Goal: Navigation & Orientation: Find specific page/section

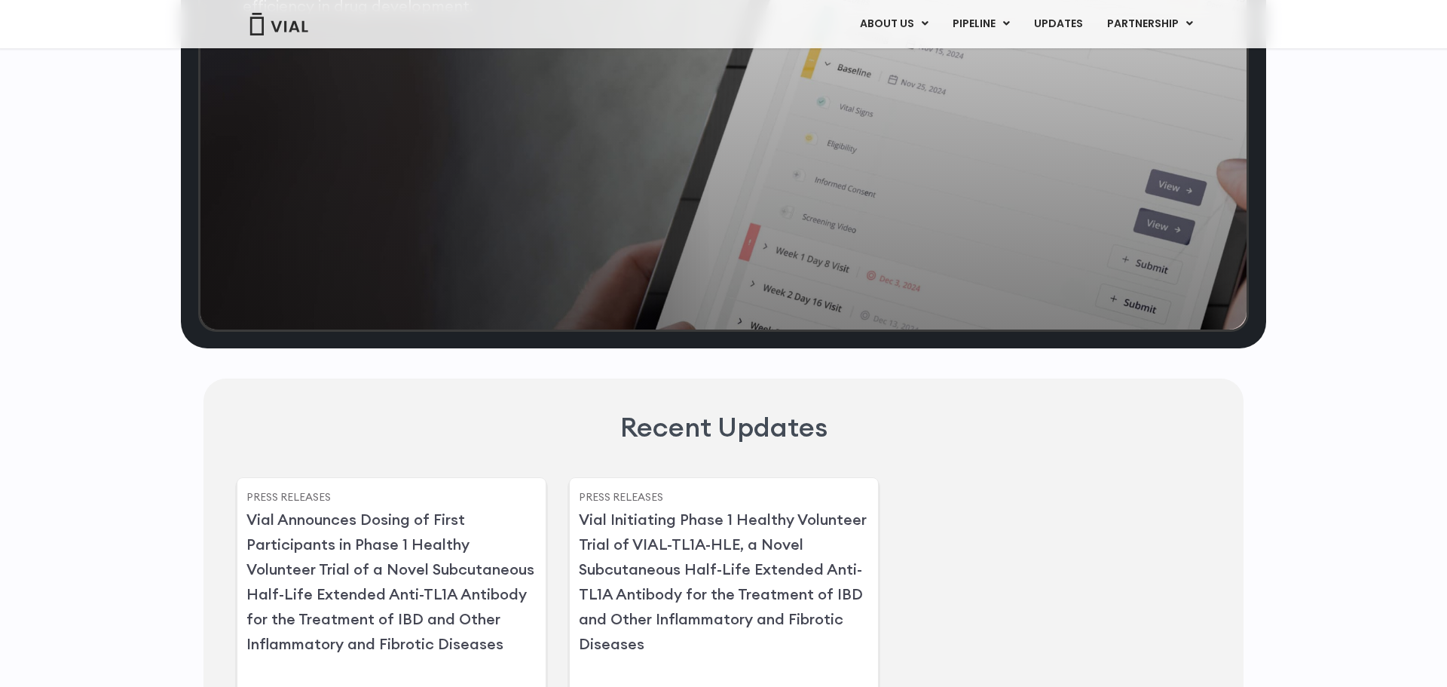
scroll to position [3207, 0]
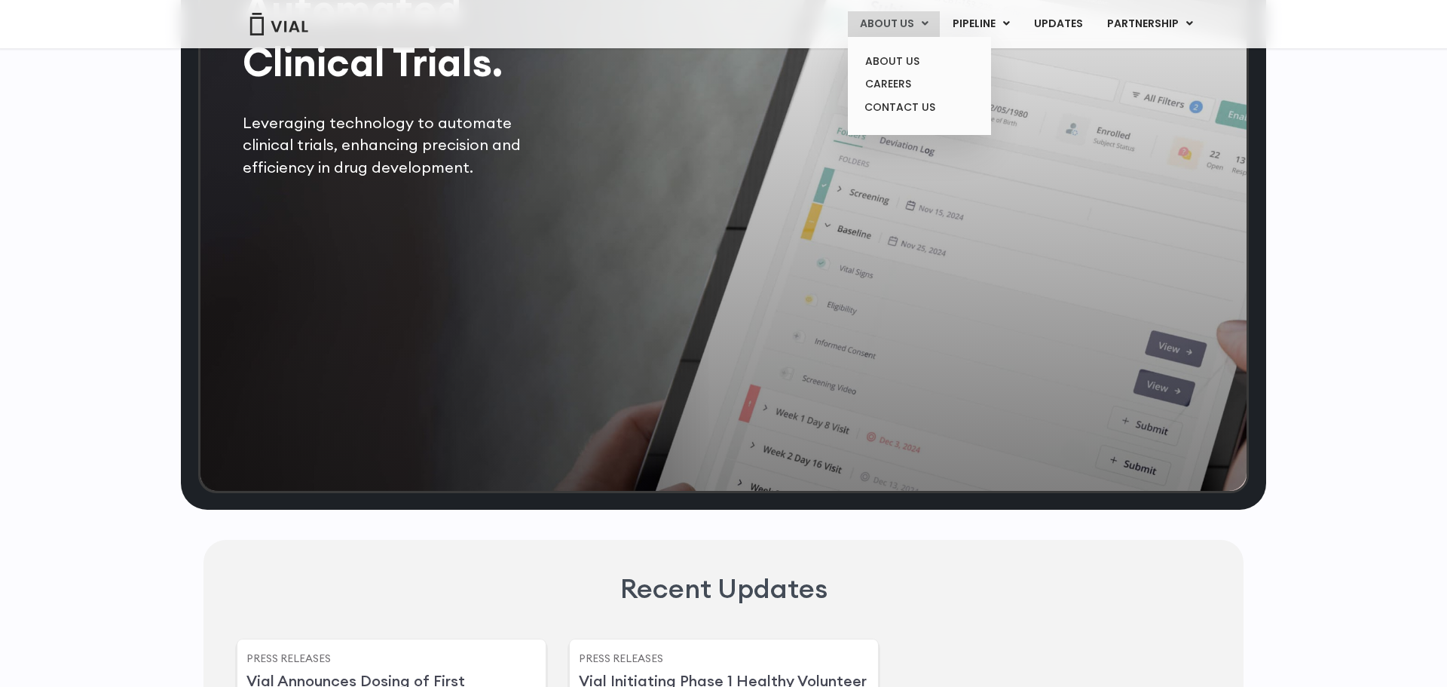
click at [899, 20] on link "ABOUT US" at bounding box center [894, 24] width 92 height 26
click at [908, 107] on link "CONTACT US" at bounding box center [919, 108] width 132 height 24
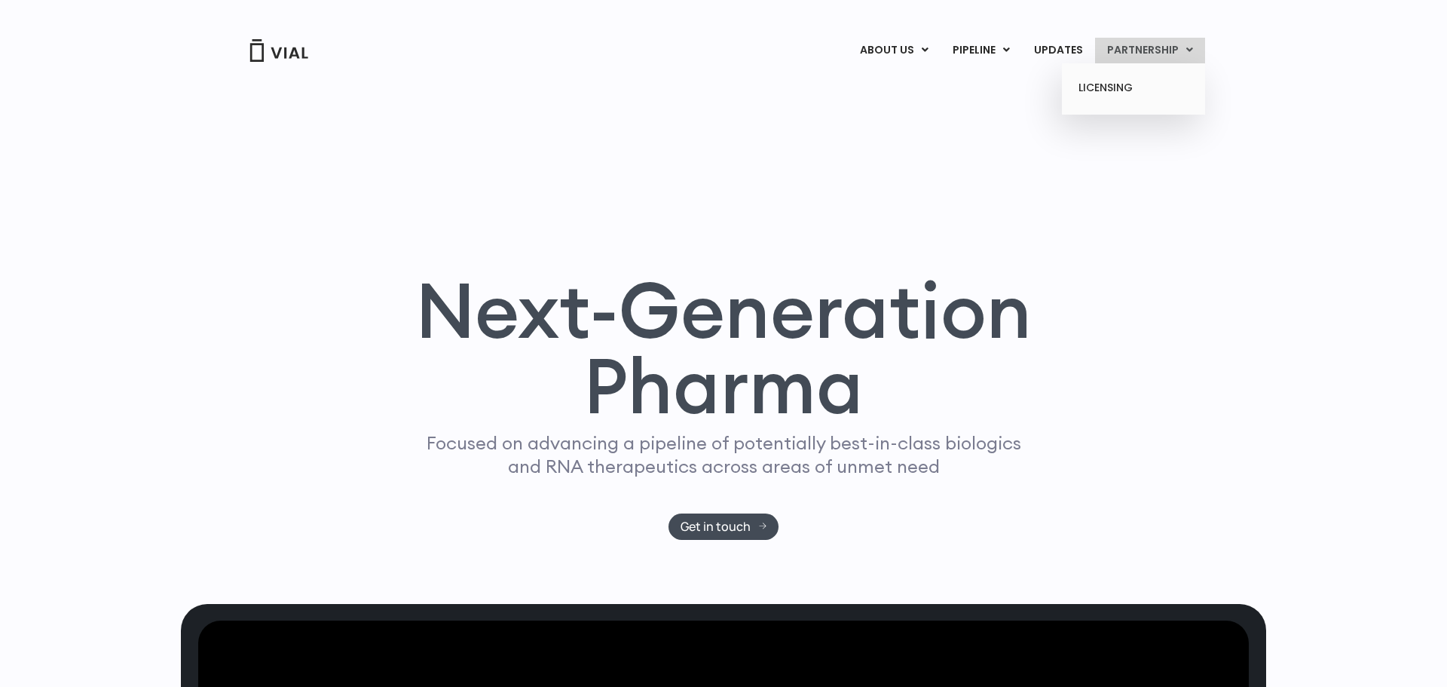
click at [1120, 103] on ul "LICENSING" at bounding box center [1133, 89] width 143 height 52
click at [1116, 90] on link "LICENSING" at bounding box center [1133, 88] width 132 height 24
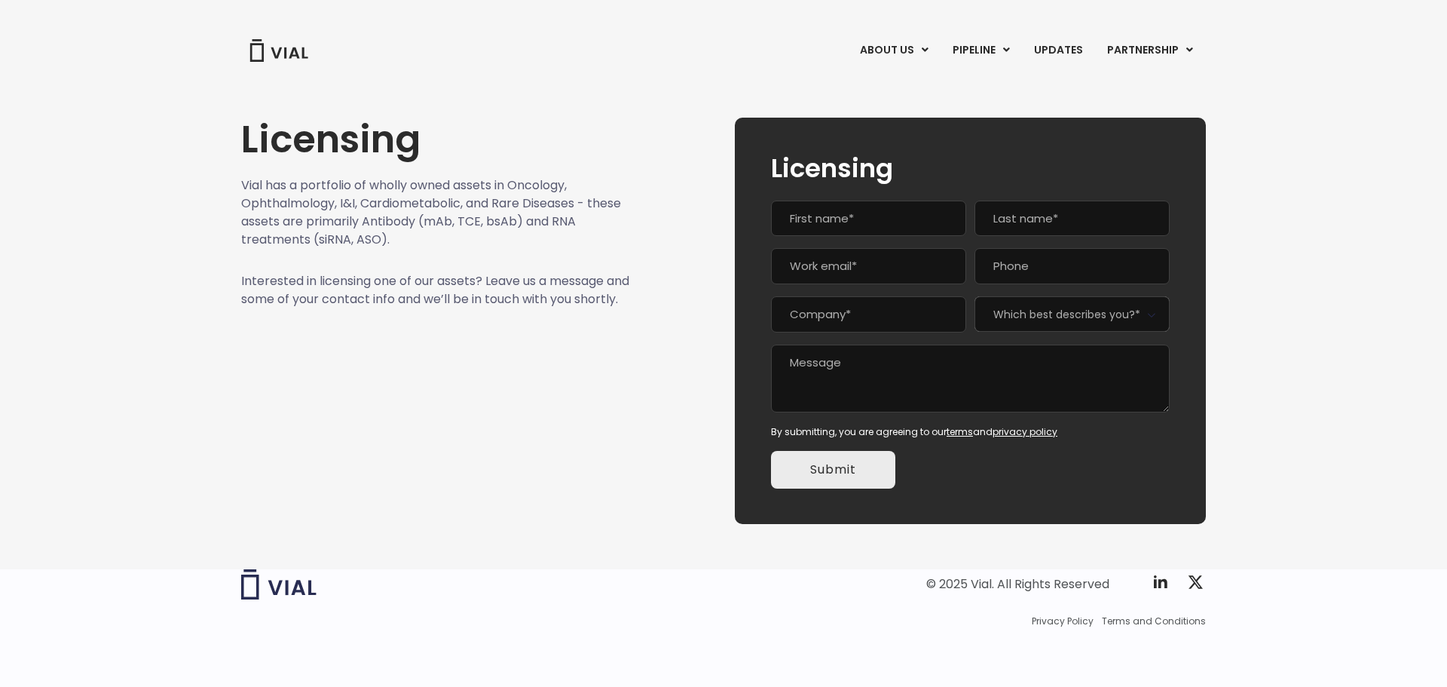
scroll to position [2, 0]
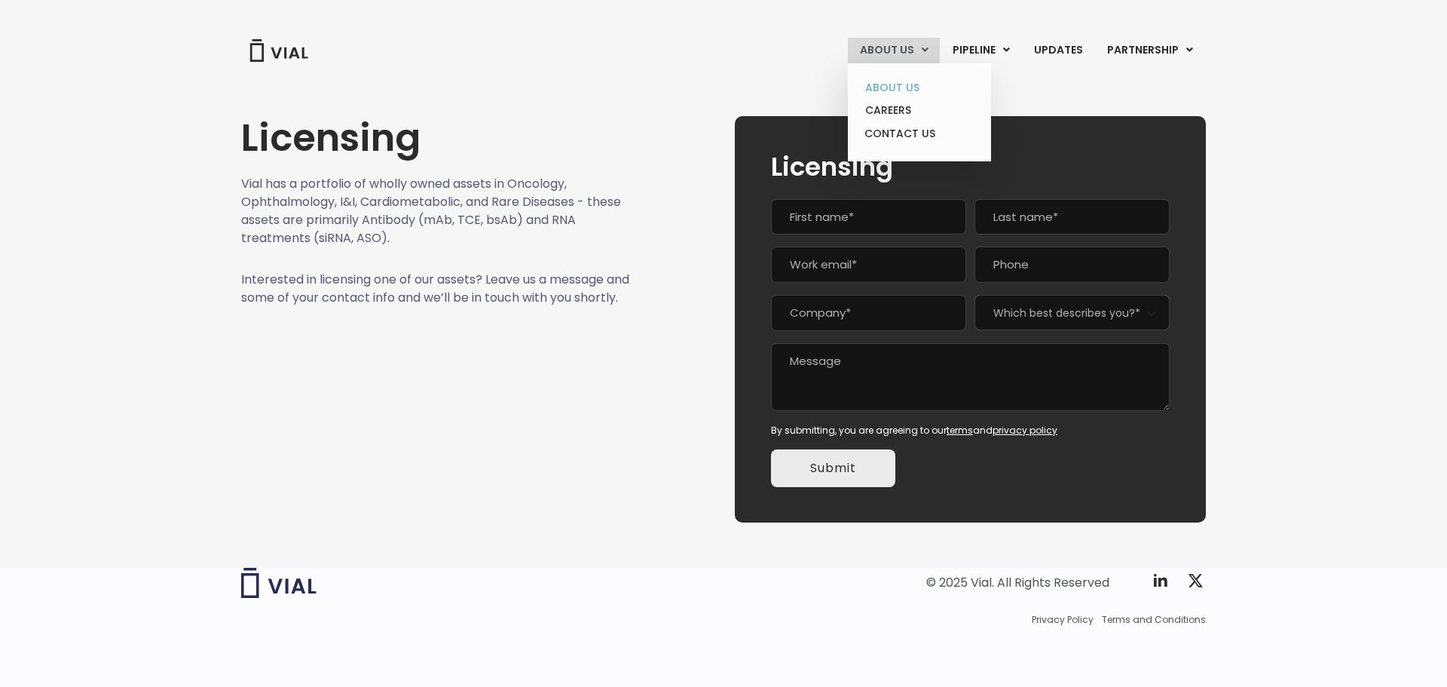
click at [907, 93] on link "ABOUT US" at bounding box center [919, 87] width 132 height 23
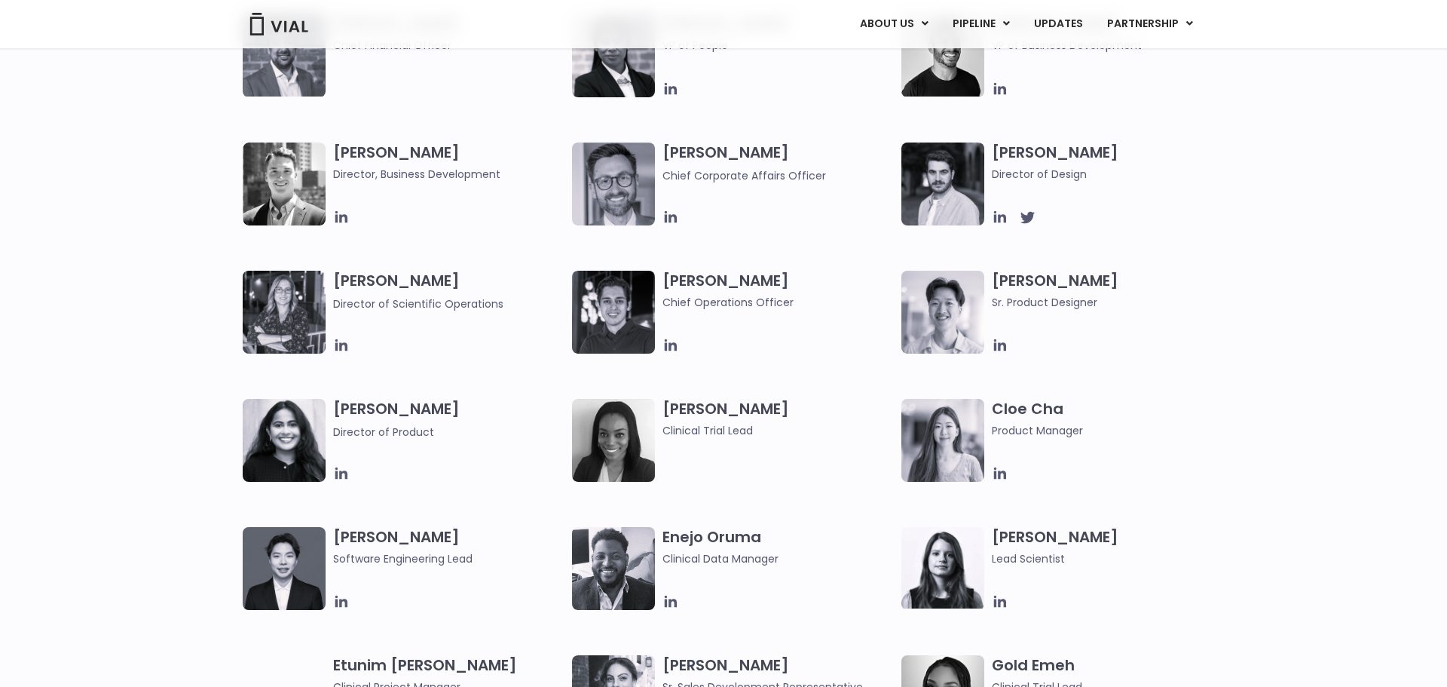
scroll to position [861, 0]
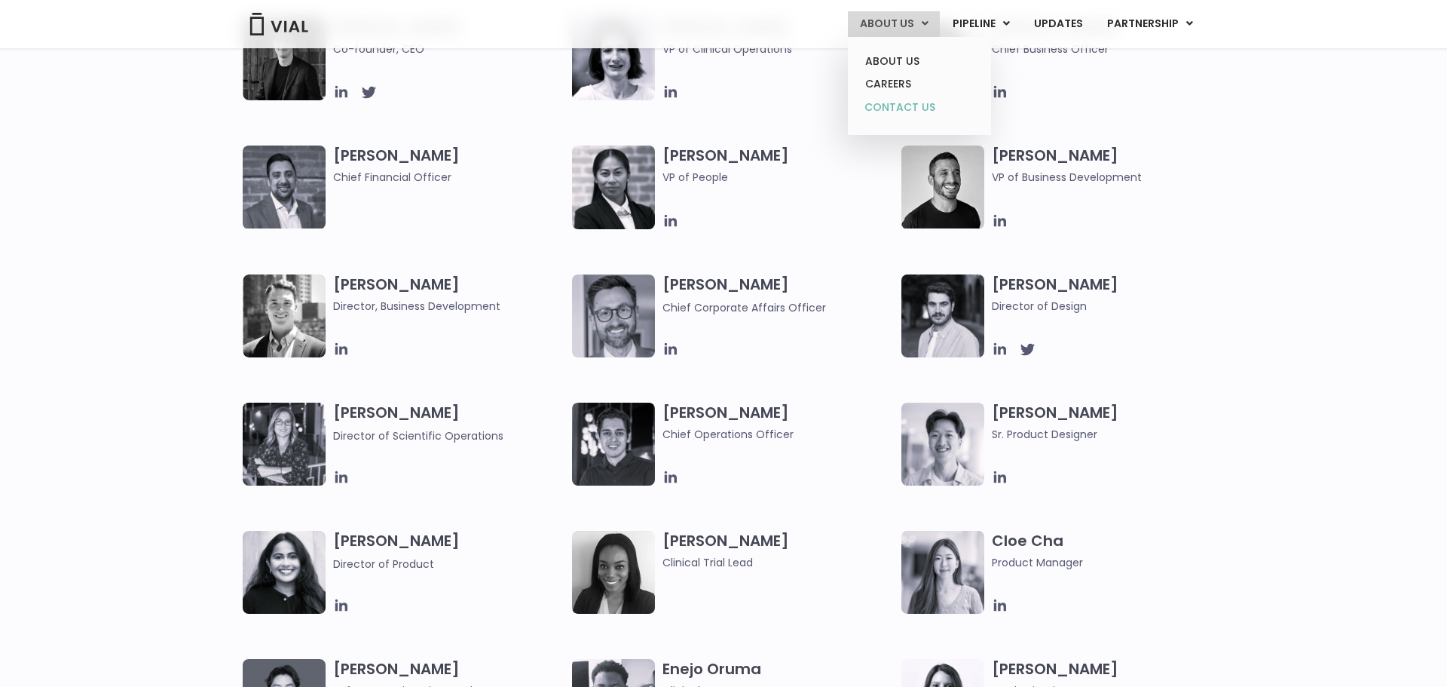
click at [896, 105] on link "CONTACT US" at bounding box center [919, 108] width 132 height 24
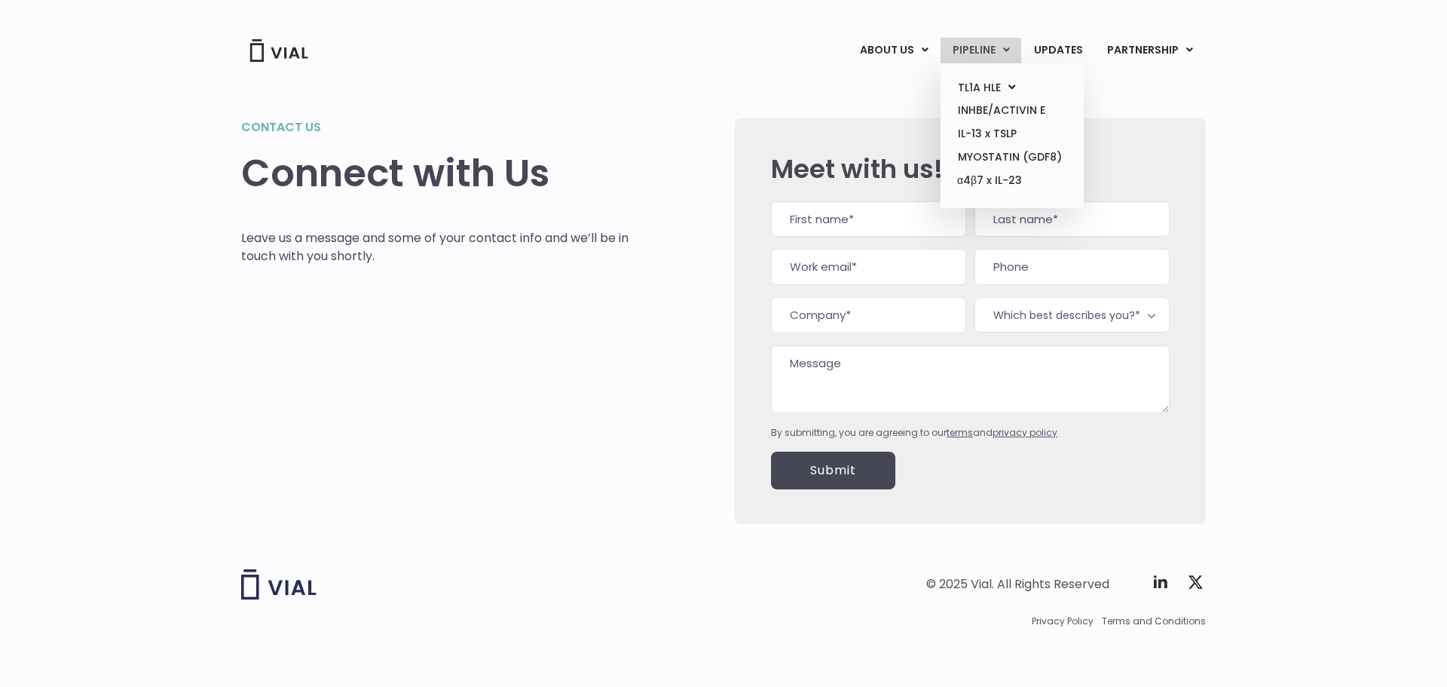
click at [999, 43] on link "PIPELINE" at bounding box center [981, 51] width 81 height 26
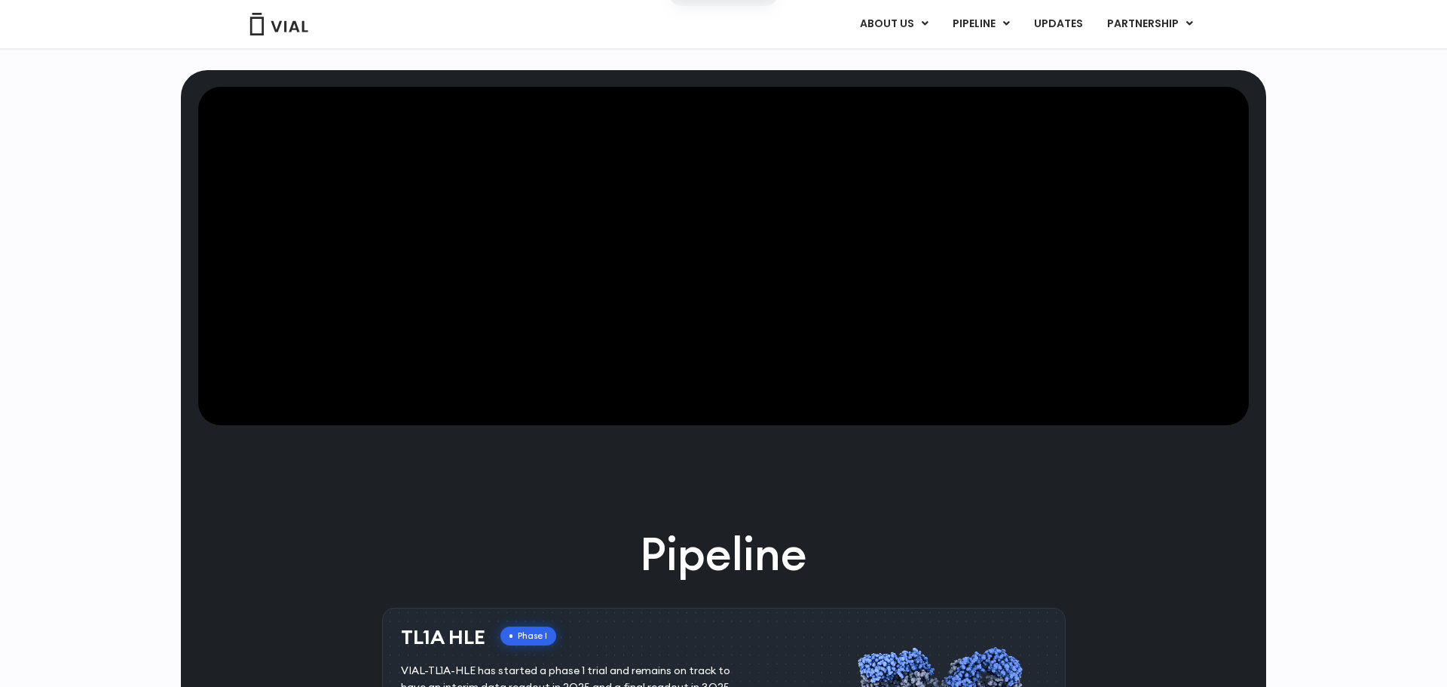
scroll to position [421, 0]
